Goal: Transaction & Acquisition: Purchase product/service

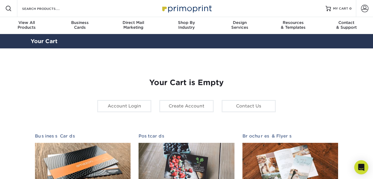
click at [363, 168] on icon "Open Intercom Messenger" at bounding box center [361, 167] width 6 height 7
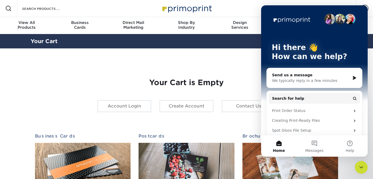
click at [298, 79] on div "We typically reply in a few minutes" at bounding box center [311, 81] width 78 height 6
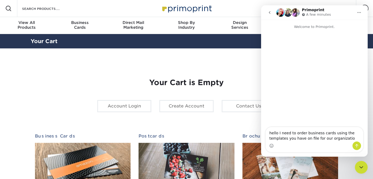
type textarea "hello I need to order business cards using the templates you have on file for o…"
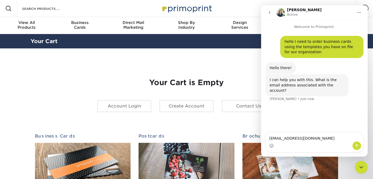
type textarea "[EMAIL_ADDRESS][DOMAIN_NAME]"
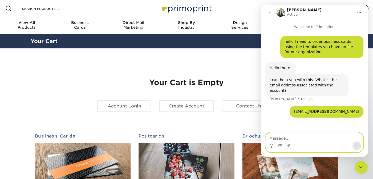
click at [296, 140] on textarea "Message…" at bounding box center [315, 137] width 98 height 9
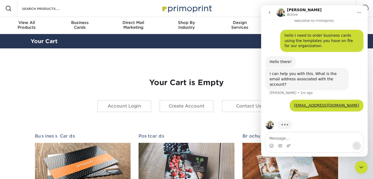
click at [248, 10] on div "Resources Menu Search Products Account SIGN IN CREATE AN ACCOUNT communications…" at bounding box center [186, 8] width 373 height 17
click at [266, 14] on button "go back" at bounding box center [270, 12] width 10 height 10
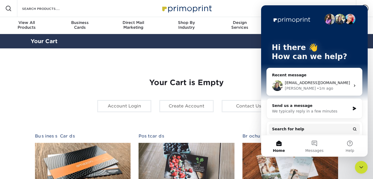
scroll to position [0, 0]
click at [249, 11] on div "Resources Menu Search Products Account SIGN IN CREATE AN ACCOUNT communications…" at bounding box center [186, 8] width 373 height 17
click at [363, 169] on icon "Close Intercom Messenger" at bounding box center [361, 167] width 6 height 6
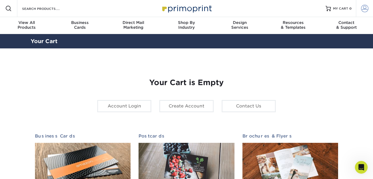
click at [370, 6] on link "Account" at bounding box center [364, 8] width 17 height 17
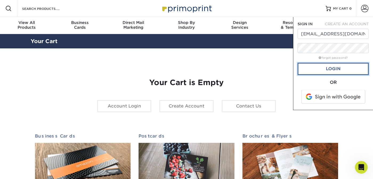
click at [332, 71] on link "Login" at bounding box center [333, 69] width 71 height 12
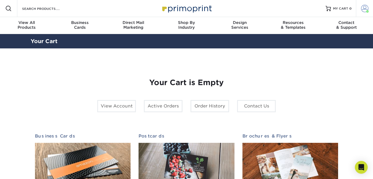
click at [365, 7] on span at bounding box center [364, 8] width 7 height 7
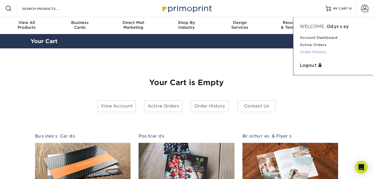
click at [305, 52] on link "Order History" at bounding box center [333, 51] width 67 height 7
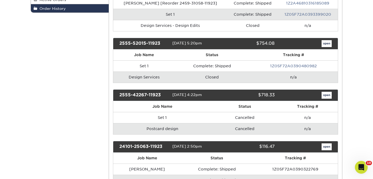
scroll to position [187, 0]
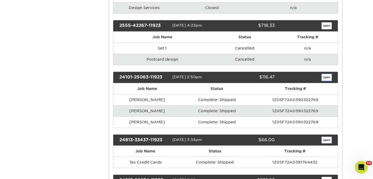
click at [327, 76] on link "open" at bounding box center [327, 77] width 10 height 7
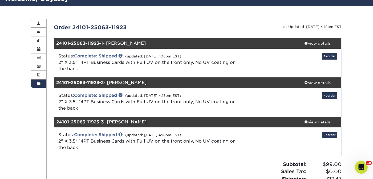
scroll to position [43, 0]
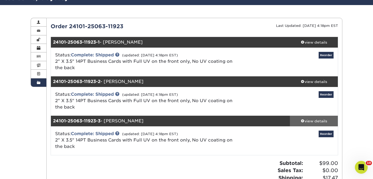
click at [319, 122] on div "view details" at bounding box center [314, 121] width 48 height 5
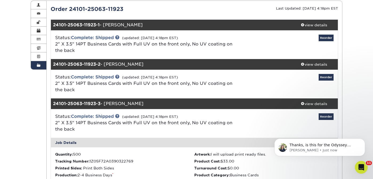
scroll to position [0, 0]
click at [361, 167] on icon "Open Intercom Messenger" at bounding box center [361, 167] width 9 height 9
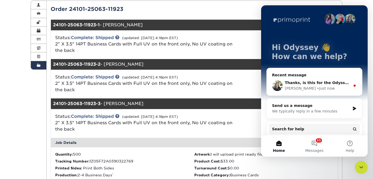
scroll to position [74, 0]
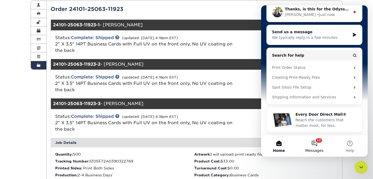
click at [319, 145] on button "12 Messages" at bounding box center [314, 146] width 35 height 21
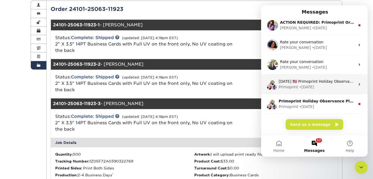
scroll to position [0, 0]
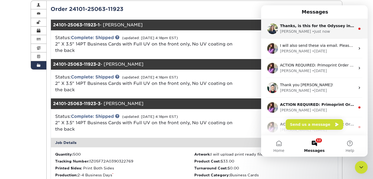
click at [320, 30] on div "Irene • Just now" at bounding box center [317, 32] width 75 height 6
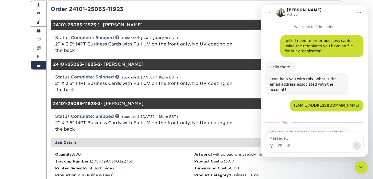
scroll to position [15, 0]
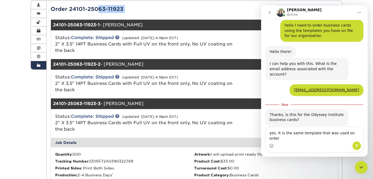
drag, startPoint x: 71, startPoint y: 8, endPoint x: 125, endPoint y: 14, distance: 54.9
copy div "24101-25063-11923 Last Updated: 05/12/2025 4:18pm EST"
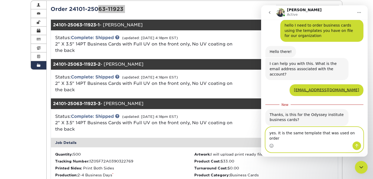
click at [291, 141] on textarea "yes. It is the same template that was used on order" at bounding box center [315, 134] width 98 height 14
click at [292, 145] on div "Intercom messenger" at bounding box center [315, 146] width 98 height 9
click at [359, 138] on textarea "yes. It is the same template that was used on order" at bounding box center [315, 134] width 98 height 14
paste textarea "24101-25063-11923 Last Updated: 05/12/2025 4:18pm EST"
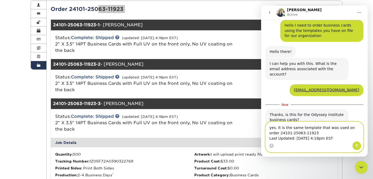
scroll to position [31, 0]
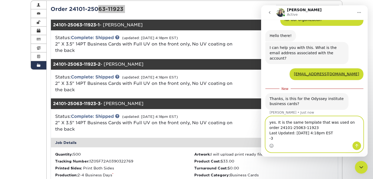
drag, startPoint x: 339, startPoint y: 133, endPoint x: 256, endPoint y: 131, distance: 84.0
click html "Irene Active Welcome to Primoprint. hello I need to order business cards using …"
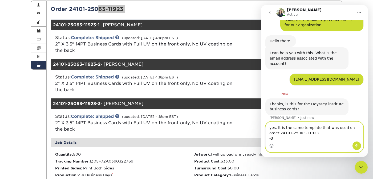
click at [269, 138] on textarea "yes. It is the same template that was used on order 24101-25063-11923 -3" at bounding box center [315, 132] width 98 height 20
type textarea "yes. It is the same template that was used on order 24101-25063-11923-3"
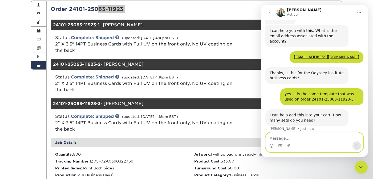
scroll to position [49, 0]
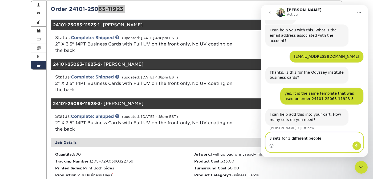
drag, startPoint x: 273, startPoint y: 137, endPoint x: 266, endPoint y: 137, distance: 6.1
click at [266, 137] on textarea "3 sets for 3 different people" at bounding box center [315, 137] width 98 height 9
click at [279, 138] on textarea "1 sets for 3 different people" at bounding box center [315, 137] width 98 height 9
click at [277, 139] on textarea "1 set for 3 different people" at bounding box center [315, 137] width 98 height 9
type textarea "1 set each for 3 different people"
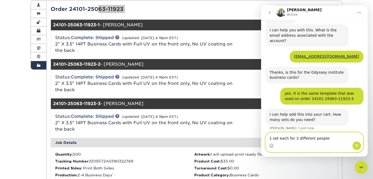
click at [333, 136] on textarea "1 set each for 3 different people" at bounding box center [315, 137] width 98 height 9
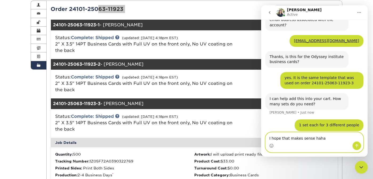
type textarea "I hope that makes sense haha!"
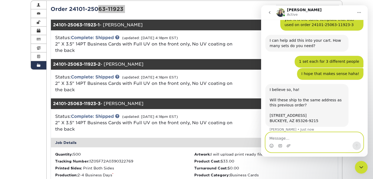
scroll to position [124, 0]
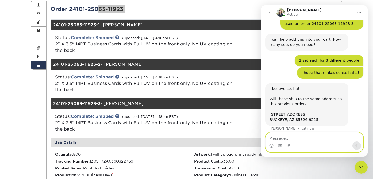
click at [301, 136] on textarea "Message…" at bounding box center [315, 137] width 98 height 9
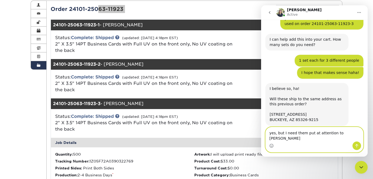
type textarea "yes, but I need them put at attention to [PERSON_NAME]"
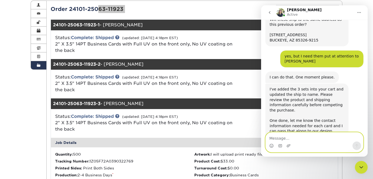
scroll to position [210, 0]
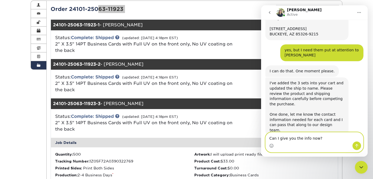
type textarea "Can I give you the info now?"
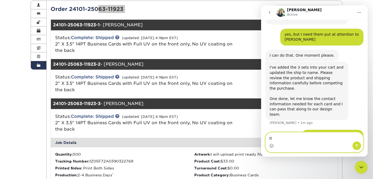
type textarea "I"
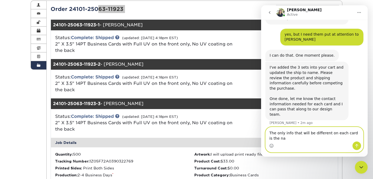
scroll to position [231, 0]
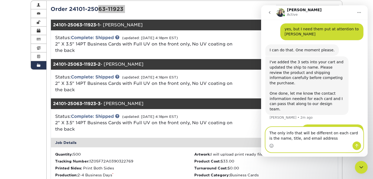
type textarea "The only info that will be different on each card is the name, title, and email…"
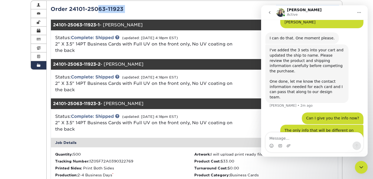
click at [224, 12] on div "Last Updated: 05/12/2025 4:18pm EST" at bounding box center [268, 9] width 148 height 8
click at [360, 164] on icon "Close Intercom Messenger" at bounding box center [361, 167] width 6 height 6
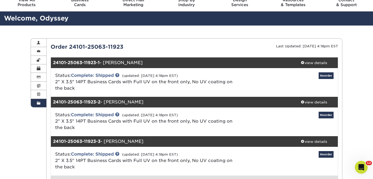
scroll to position [0, 0]
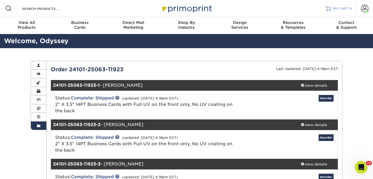
click at [347, 5] on link "MY CART 0" at bounding box center [339, 8] width 26 height 17
click at [292, 4] on div "Resources Menu Search Products Account Welcome, Odyssey Account Dashboard Activ…" at bounding box center [186, 8] width 373 height 17
click at [269, 4] on div "Resources Menu Search Products Account Welcome, Odyssey Account Dashboard Activ…" at bounding box center [186, 8] width 373 height 17
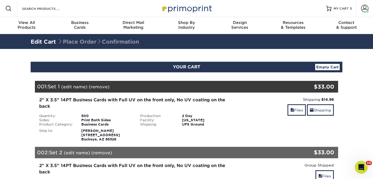
click at [181, 9] on img at bounding box center [186, 8] width 53 height 11
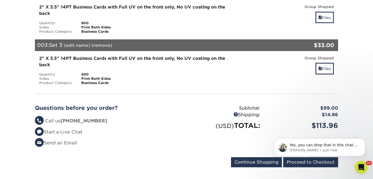
scroll to position [216, 0]
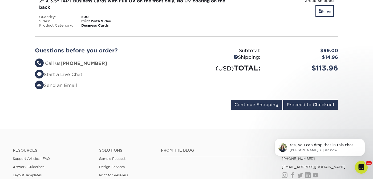
click at [297, 106] on div "Yes, you can drop that in this chat. I can pass it along to our design team. ​ …" at bounding box center [320, 123] width 98 height 67
click at [299, 103] on input "Proceed to Checkout" at bounding box center [310, 105] width 55 height 10
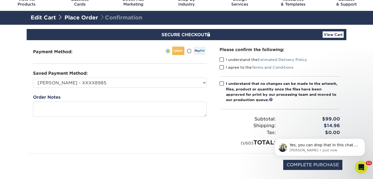
click at [221, 60] on span at bounding box center [222, 59] width 5 height 5
click at [0, 0] on input "I understand the Estimated Delivery Policy" at bounding box center [0, 0] width 0 height 0
click at [222, 69] on span at bounding box center [222, 67] width 5 height 5
click at [0, 0] on input "I agree to the Terms and Conditions" at bounding box center [0, 0] width 0 height 0
click at [224, 86] on span at bounding box center [222, 83] width 5 height 5
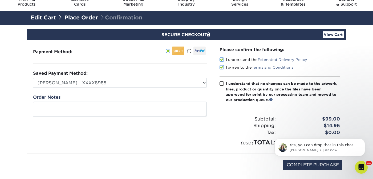
click at [0, 0] on input "I understand that no changes can be made to the artwork, files, product or quan…" at bounding box center [0, 0] width 0 height 0
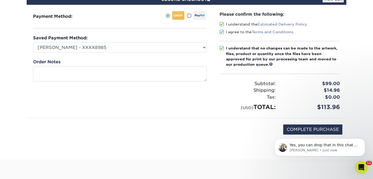
scroll to position [86, 0]
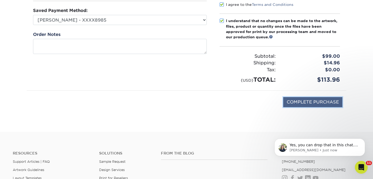
click at [318, 99] on input "COMPLETE PURCHASE" at bounding box center [312, 102] width 59 height 10
type input "PROCESSING, PLEASE WAIT..."
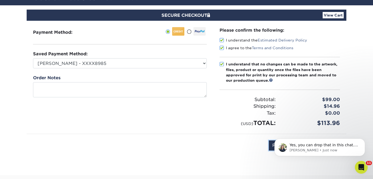
scroll to position [104, 0]
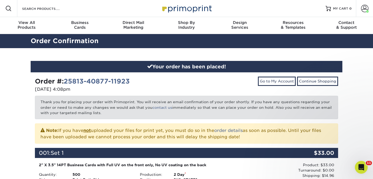
click at [362, 166] on icon "Open Intercom Messenger" at bounding box center [361, 167] width 9 height 9
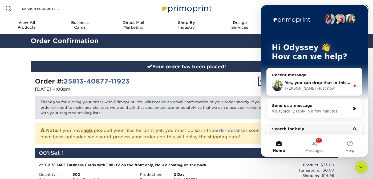
click at [322, 93] on div "Yes, you can drop that in this chat. I can pass it along to our design team. ​ …" at bounding box center [314, 86] width 95 height 20
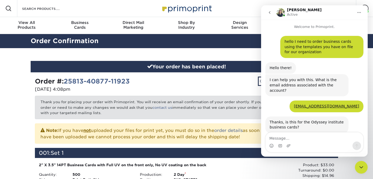
scroll to position [16, 0]
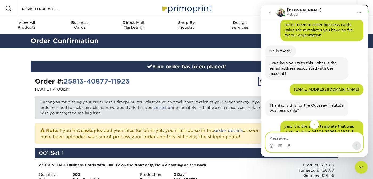
click at [289, 147] on icon "Upload attachment" at bounding box center [289, 145] width 4 height 3
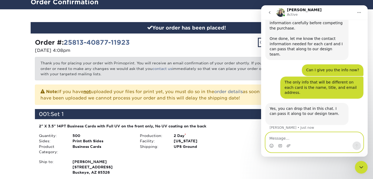
scroll to position [40, 0]
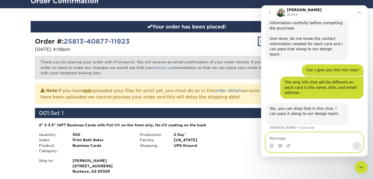
click at [299, 141] on textarea "Message…" at bounding box center [315, 137] width 98 height 9
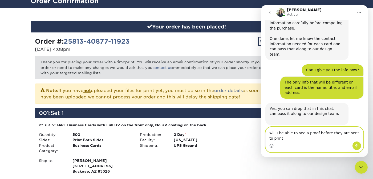
scroll to position [291, 0]
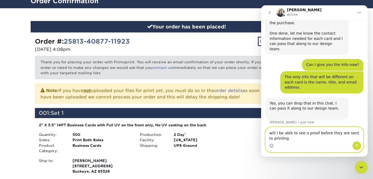
type textarea "will I be able to see a proof before they are sent to printing?"
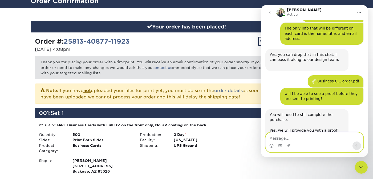
scroll to position [361, 0]
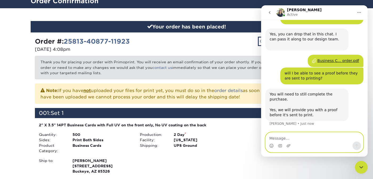
click at [293, 136] on textarea "Message…" at bounding box center [315, 137] width 98 height 9
type textarea "I just did."
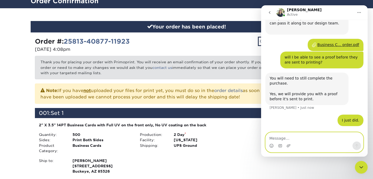
scroll to position [356, 0]
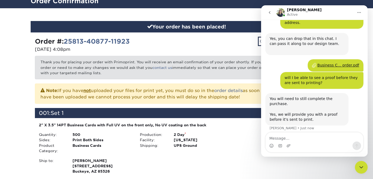
click at [245, 41] on div "Go to My Account Continue Shopping" at bounding box center [265, 45] width 156 height 17
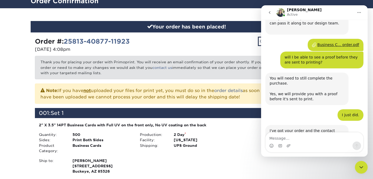
scroll to position [393, 0]
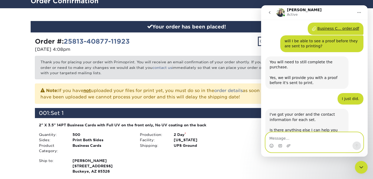
click at [294, 140] on textarea "Message…" at bounding box center [315, 137] width 98 height 9
type textarea "That is all. Thank you!!!"
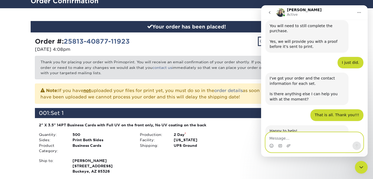
scroll to position [445, 0]
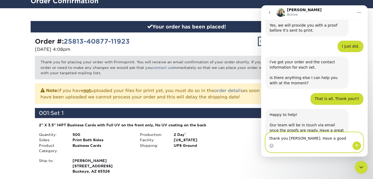
type textarea "thank you [PERSON_NAME]. Have a good afternoon"
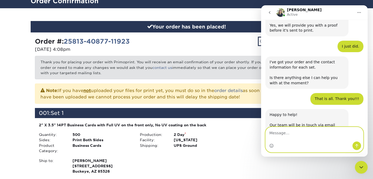
scroll to position [461, 0]
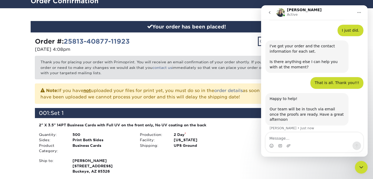
drag, startPoint x: 363, startPoint y: 168, endPoint x: 720, endPoint y: 337, distance: 395.2
click at [363, 168] on icon "Close Intercom Messenger" at bounding box center [361, 167] width 6 height 6
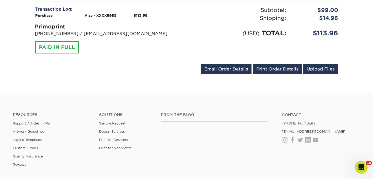
scroll to position [336, 0]
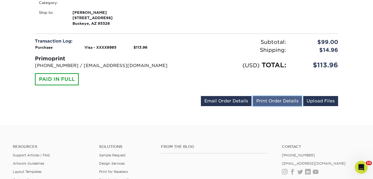
click at [281, 99] on link "Print Order Details" at bounding box center [277, 101] width 49 height 10
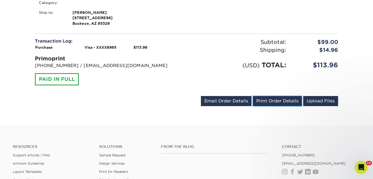
scroll to position [477, 0]
